Goal: Task Accomplishment & Management: Complete application form

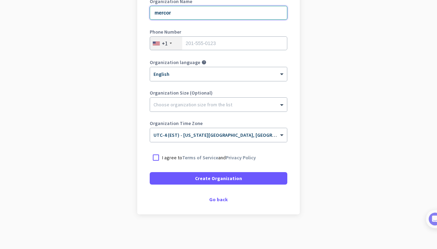
scroll to position [107, 0]
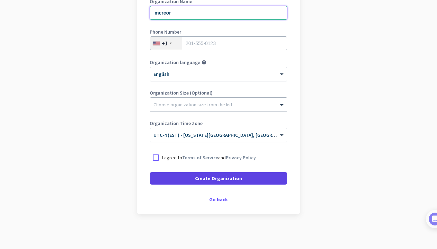
type input "mercor"
click at [201, 178] on span "Create Organization" at bounding box center [218, 178] width 47 height 7
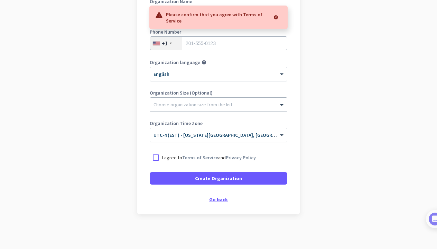
click at [213, 202] on div "Go back" at bounding box center [219, 199] width 138 height 5
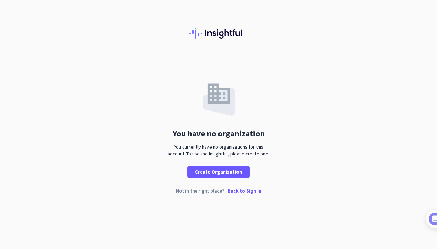
click at [234, 191] on p "Back to Sign In" at bounding box center [245, 190] width 34 height 5
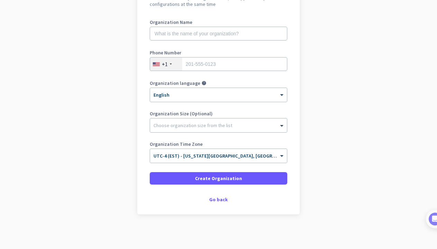
scroll to position [86, 0]
click at [219, 197] on div "Go back" at bounding box center [219, 199] width 138 height 5
click at [215, 200] on div "Go back" at bounding box center [219, 199] width 138 height 5
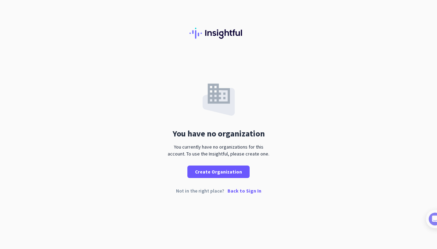
click at [231, 191] on p "Back to Sign In" at bounding box center [245, 190] width 34 height 5
